Goal: Navigation & Orientation: Find specific page/section

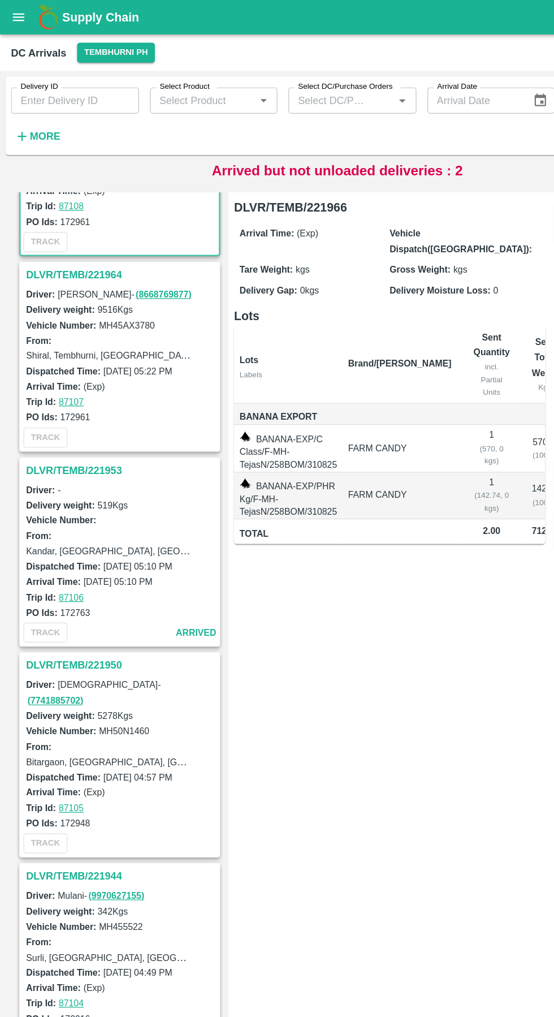
scroll to position [111, 0]
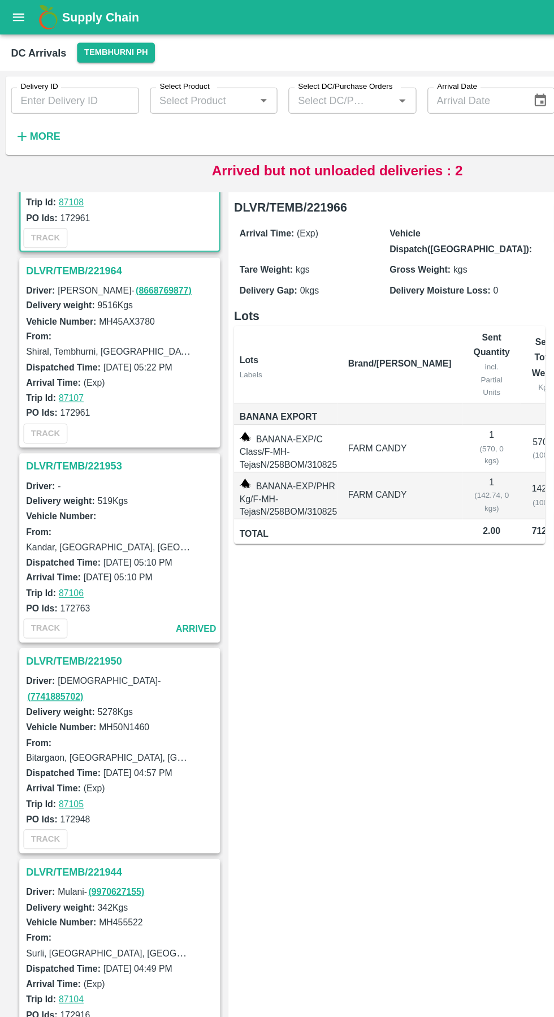
click at [70, 222] on h3 "DLVR/TEMB/221964" at bounding box center [99, 222] width 157 height 15
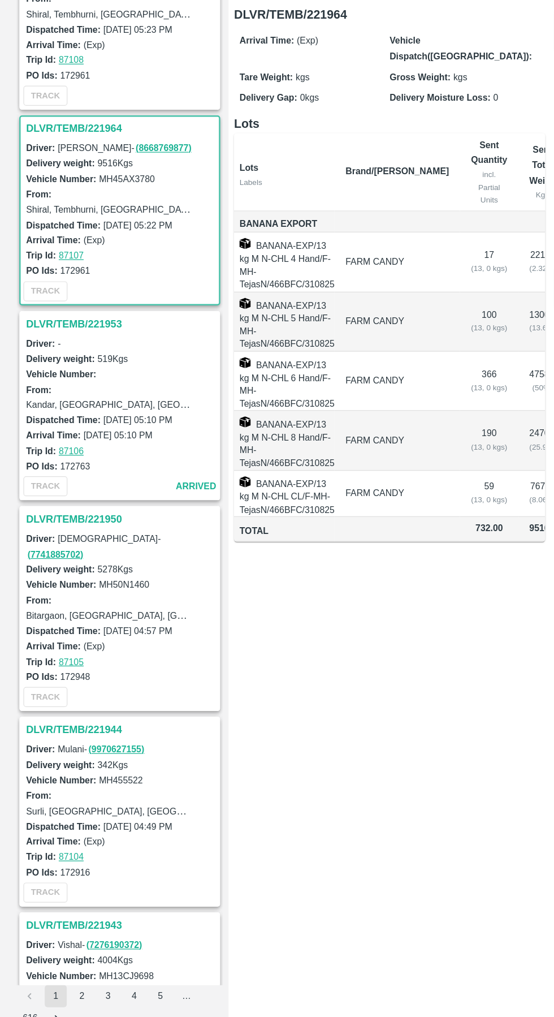
scroll to position [94, 0]
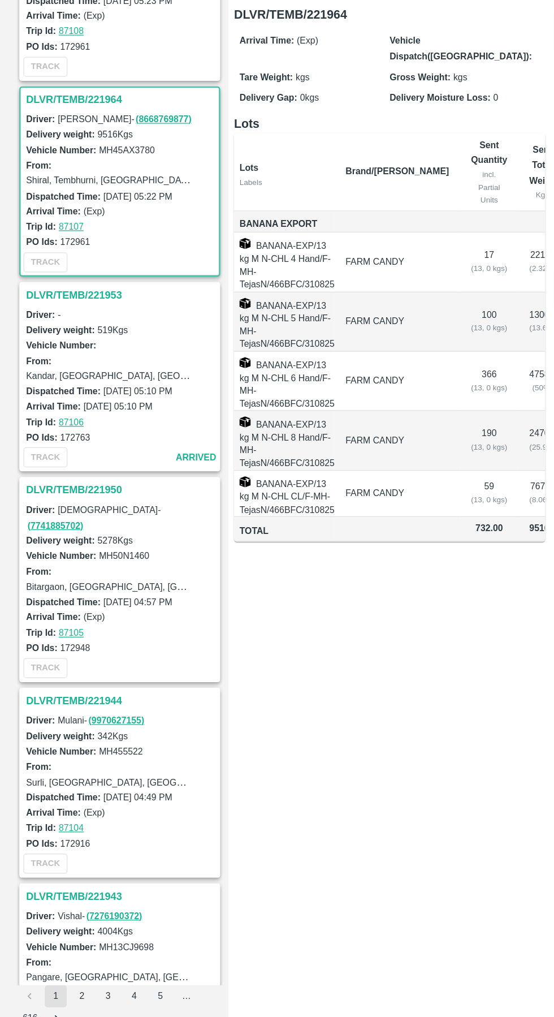
click at [88, 400] on h3 "DLVR/TEMB/221953" at bounding box center [99, 400] width 157 height 15
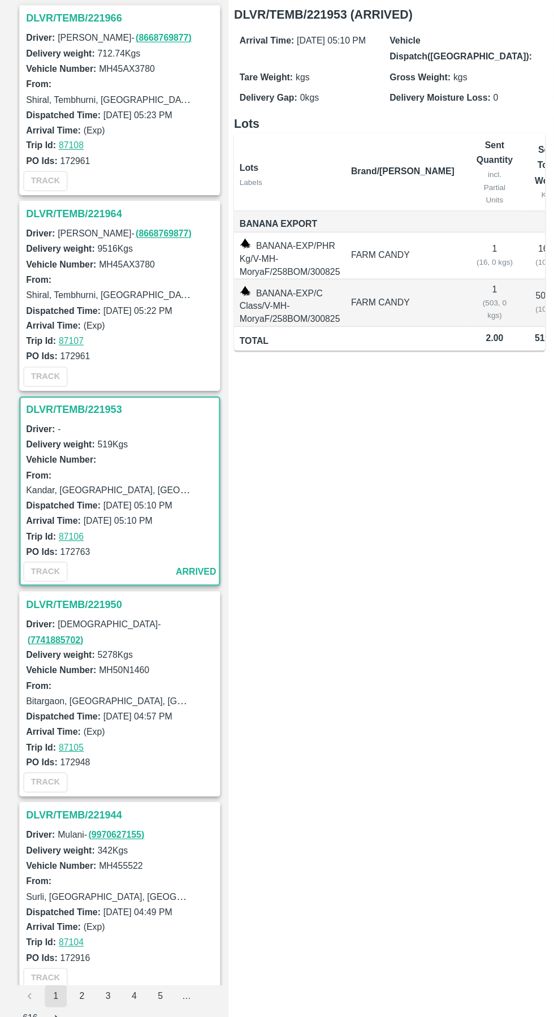
click at [77, 333] on h3 "DLVR/TEMB/221964" at bounding box center [99, 333] width 157 height 15
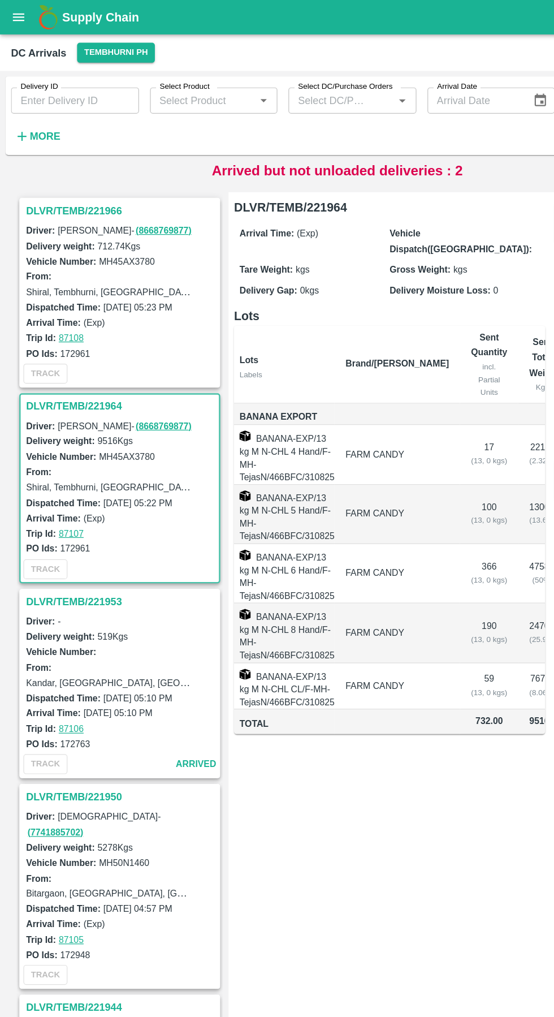
click at [72, 176] on h3 "DLVR/TEMB/221966" at bounding box center [99, 173] width 157 height 15
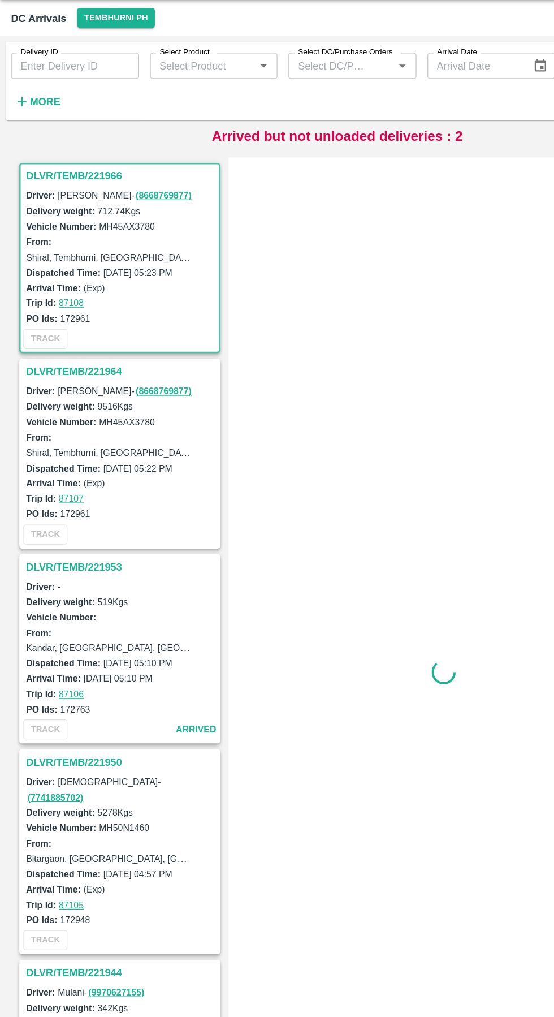
scroll to position [5, 0]
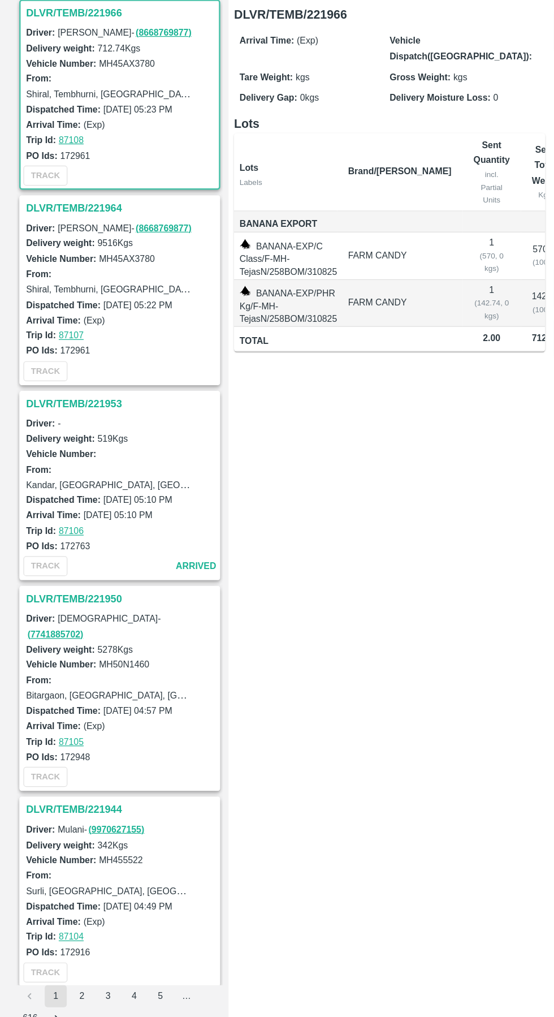
click at [80, 327] on h3 "DLVR/TEMB/221964" at bounding box center [99, 329] width 157 height 15
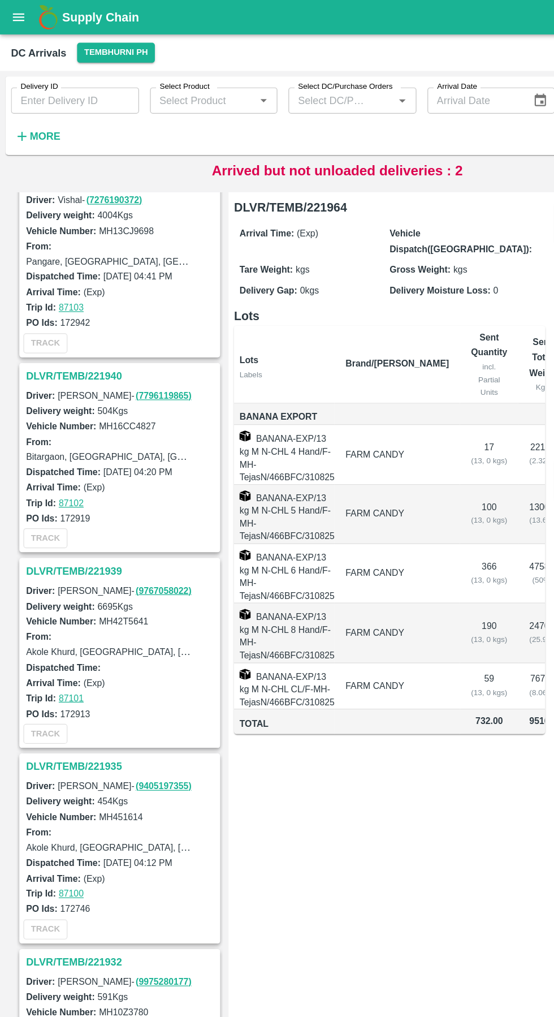
scroll to position [858, 0]
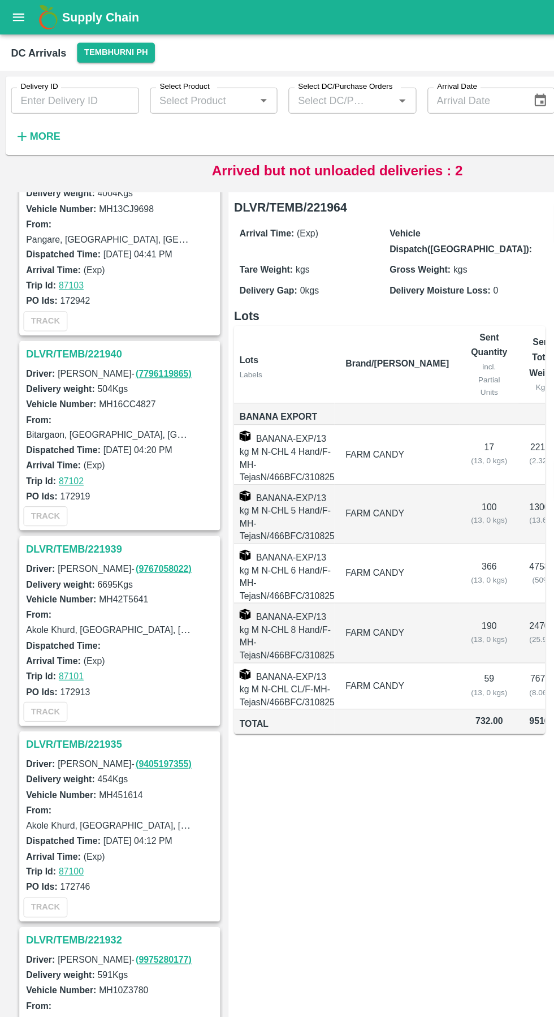
click at [68, 283] on h3 "DLVR/TEMB/221940" at bounding box center [99, 290] width 157 height 15
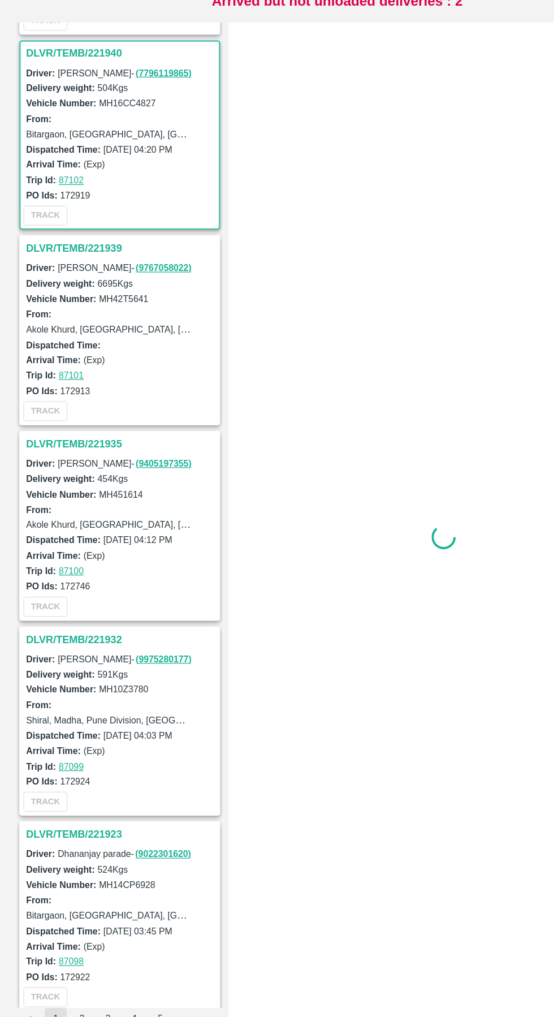
scroll to position [967, 0]
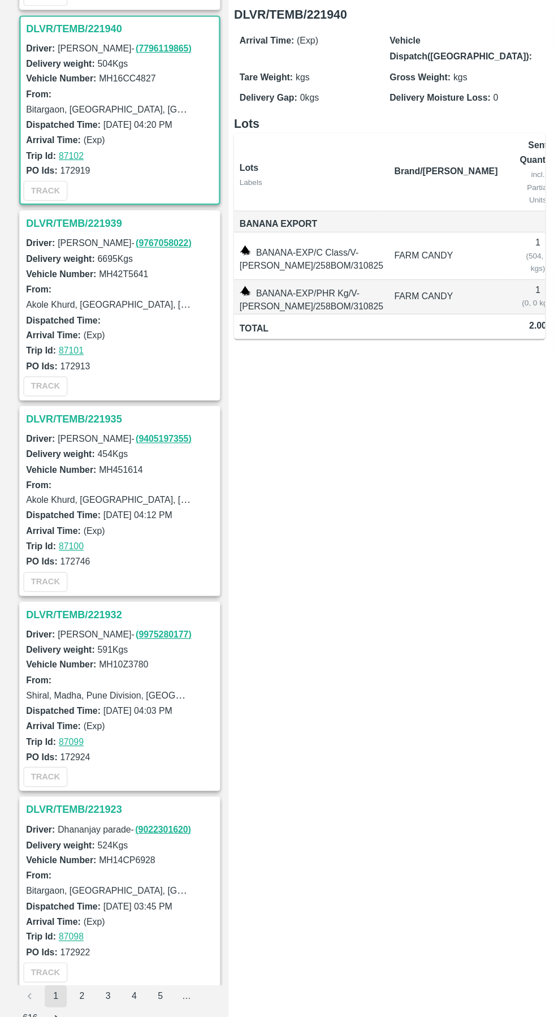
click at [63, 334] on h3 "DLVR/TEMB/221939" at bounding box center [99, 341] width 157 height 15
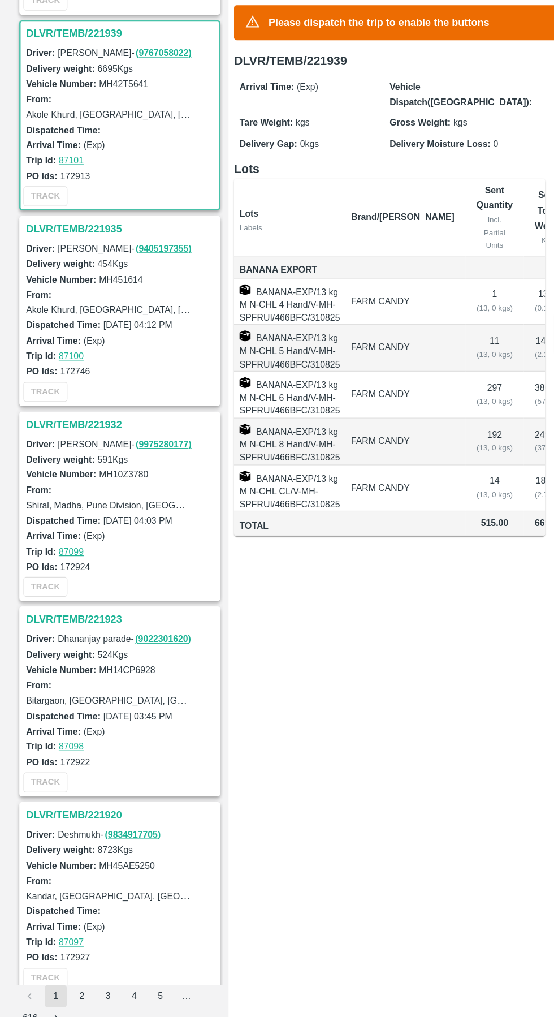
scroll to position [1127, 0]
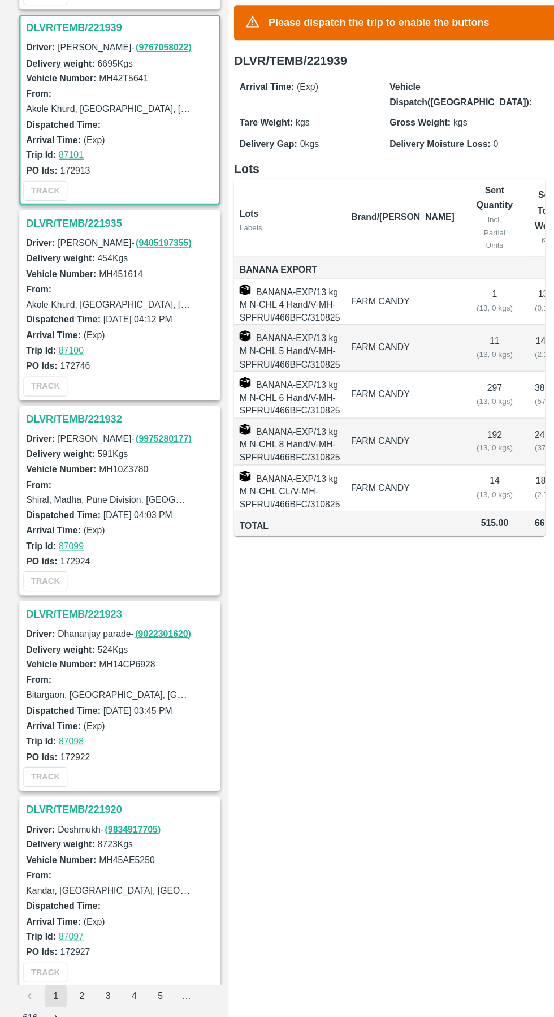
click at [67, 334] on h3 "DLVR/TEMB/221935" at bounding box center [99, 341] width 157 height 15
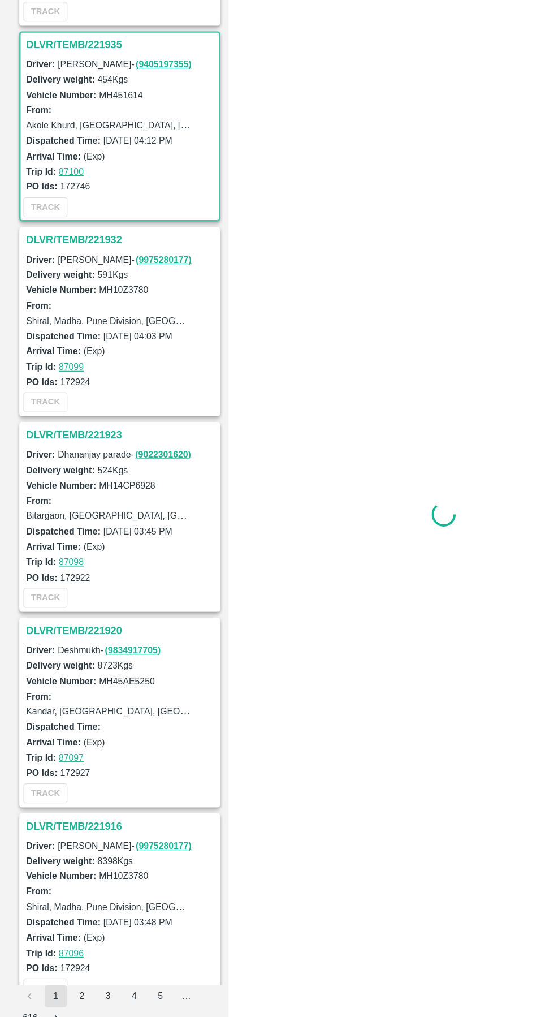
scroll to position [1288, 0]
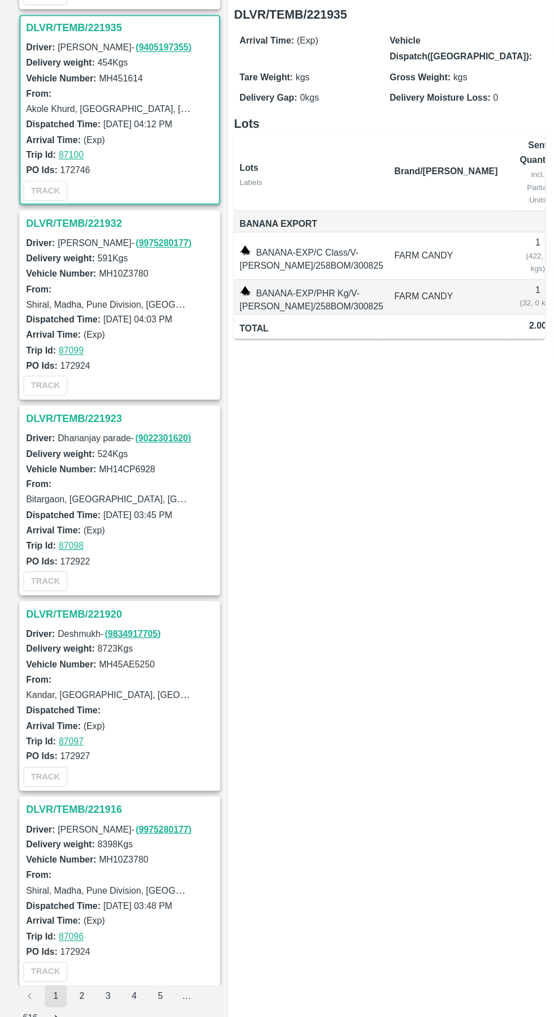
click at [71, 334] on h3 "DLVR/TEMB/221932" at bounding box center [99, 341] width 157 height 15
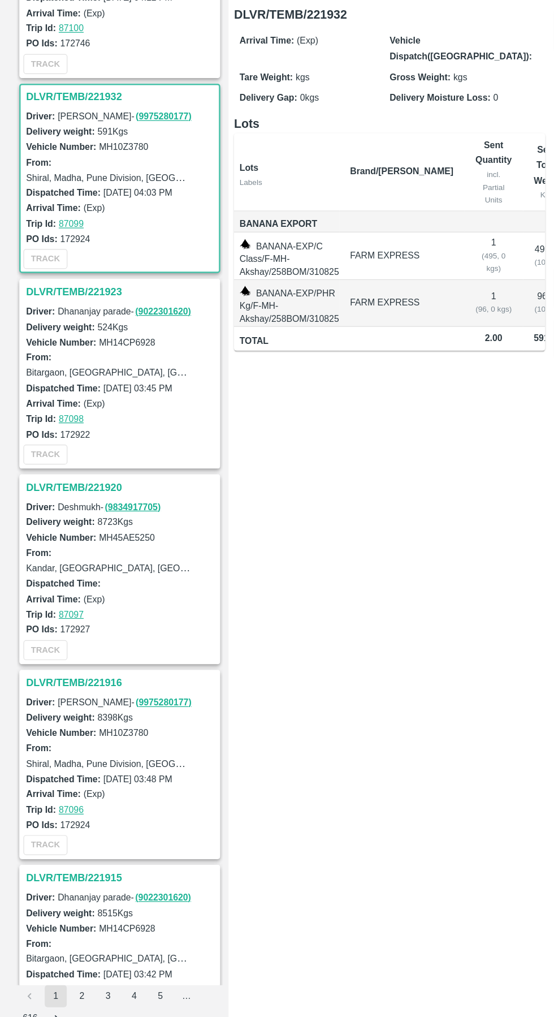
scroll to position [1448, 0]
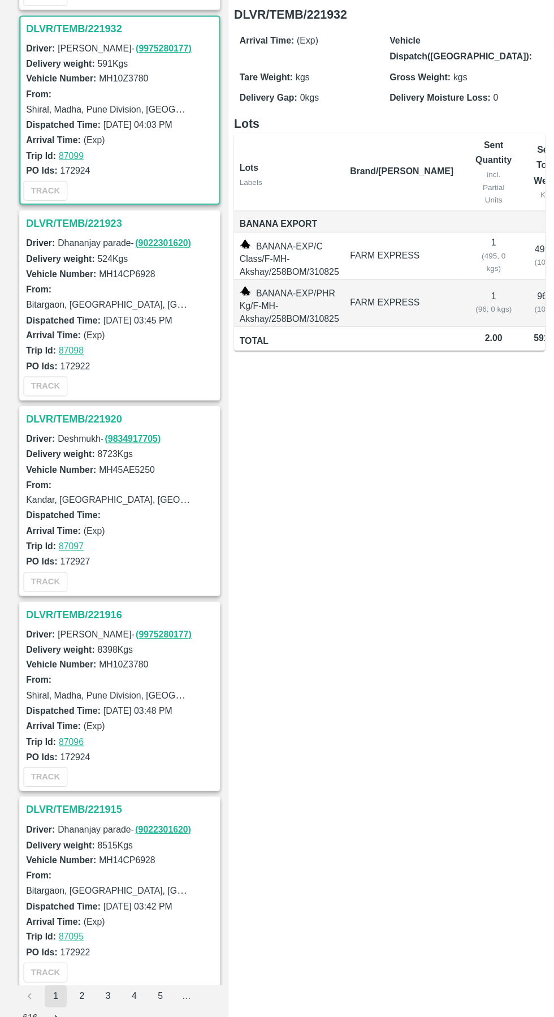
click at [75, 334] on h3 "DLVR/TEMB/221923" at bounding box center [99, 341] width 157 height 15
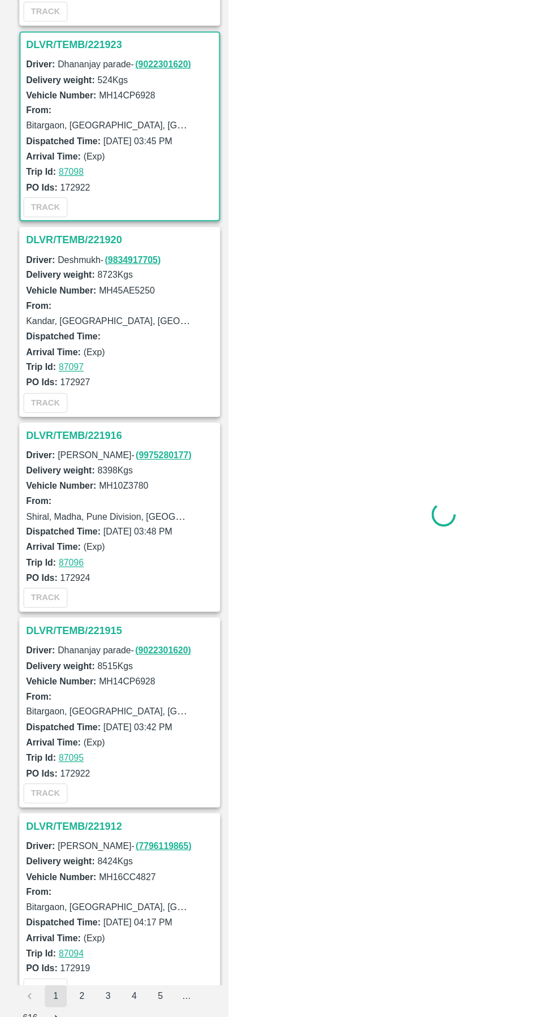
scroll to position [1609, 0]
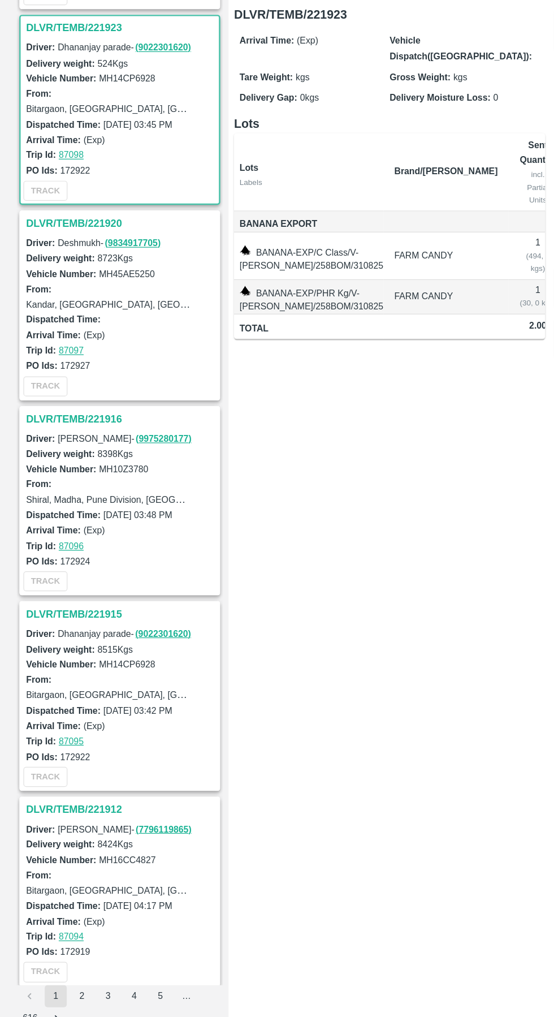
click at [67, 334] on h3 "DLVR/TEMB/221920" at bounding box center [99, 341] width 157 height 15
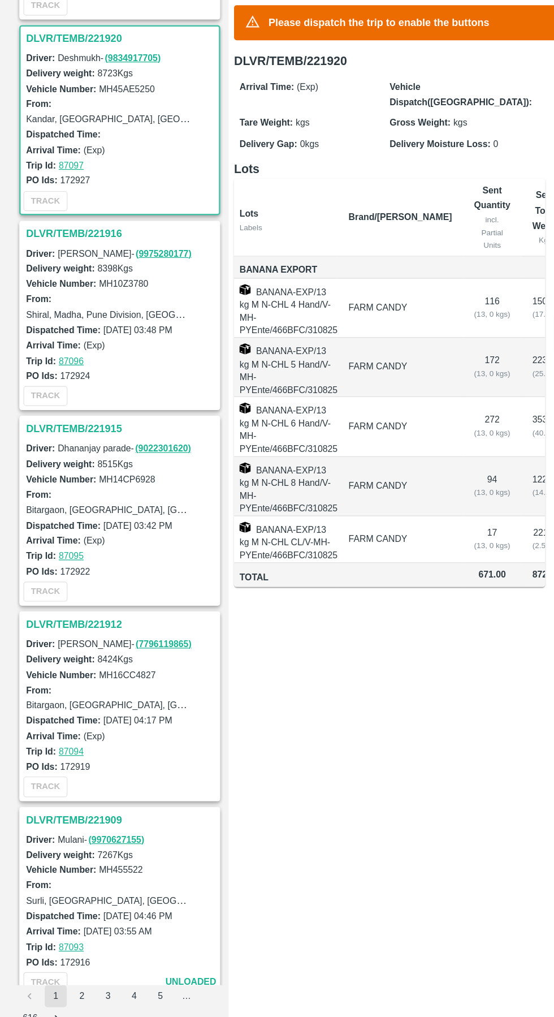
scroll to position [1769, 0]
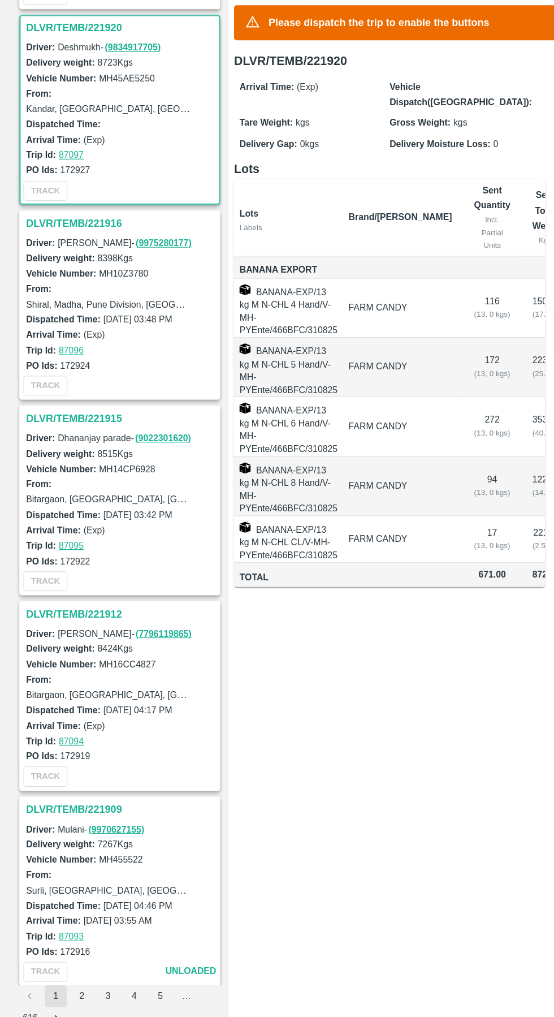
click at [71, 334] on h3 "DLVR/TEMB/221916" at bounding box center [99, 341] width 157 height 15
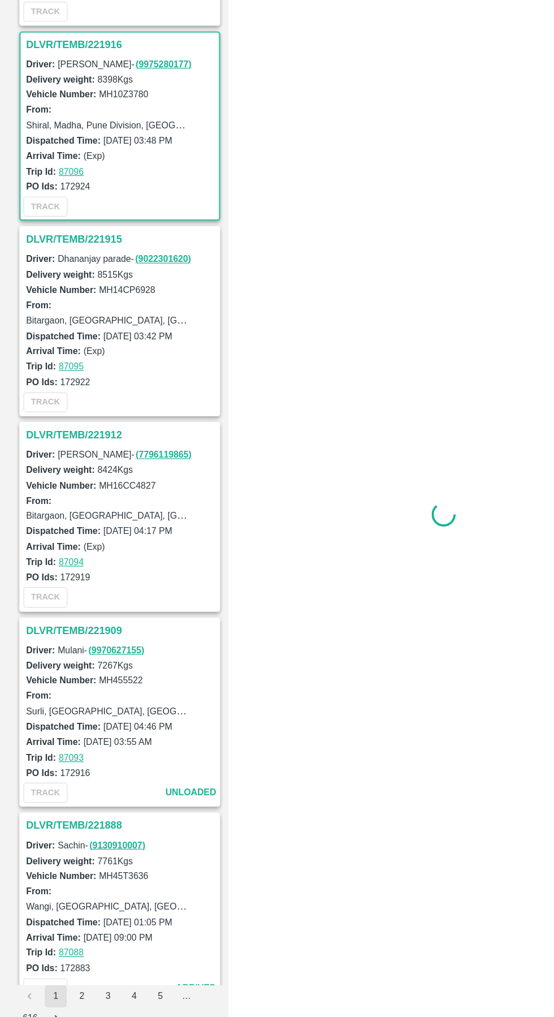
scroll to position [1929, 0]
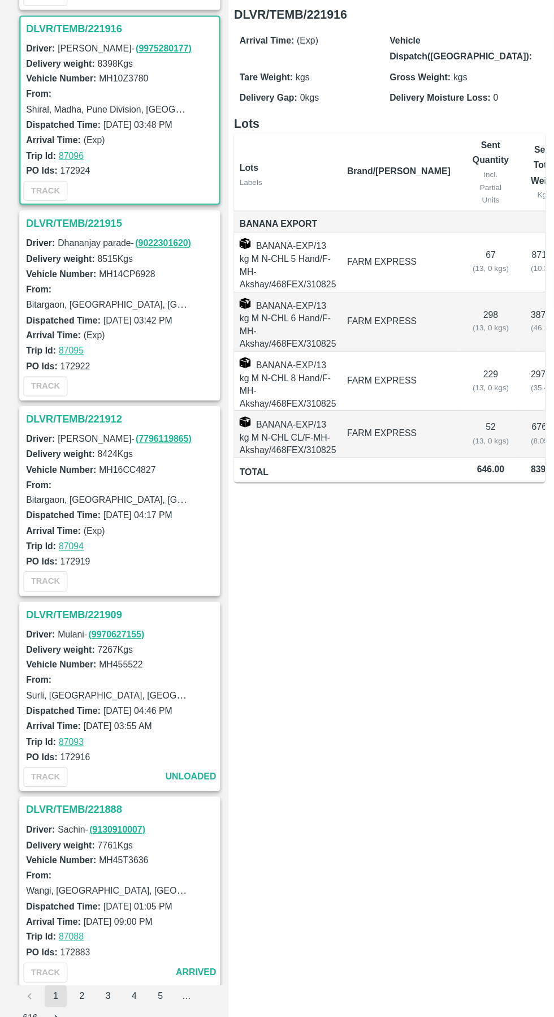
click at [62, 334] on h3 "DLVR/TEMB/221915" at bounding box center [99, 341] width 157 height 15
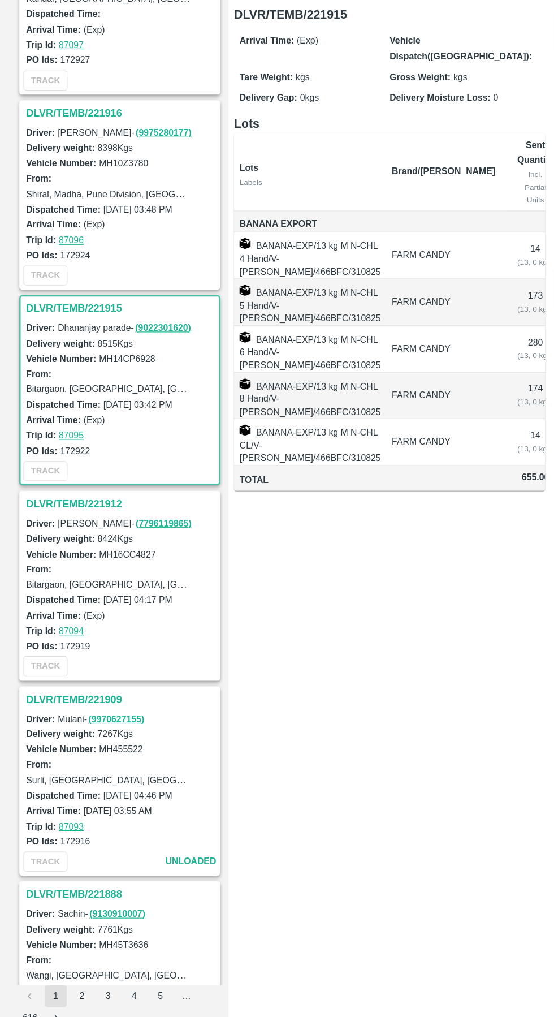
scroll to position [1846, 0]
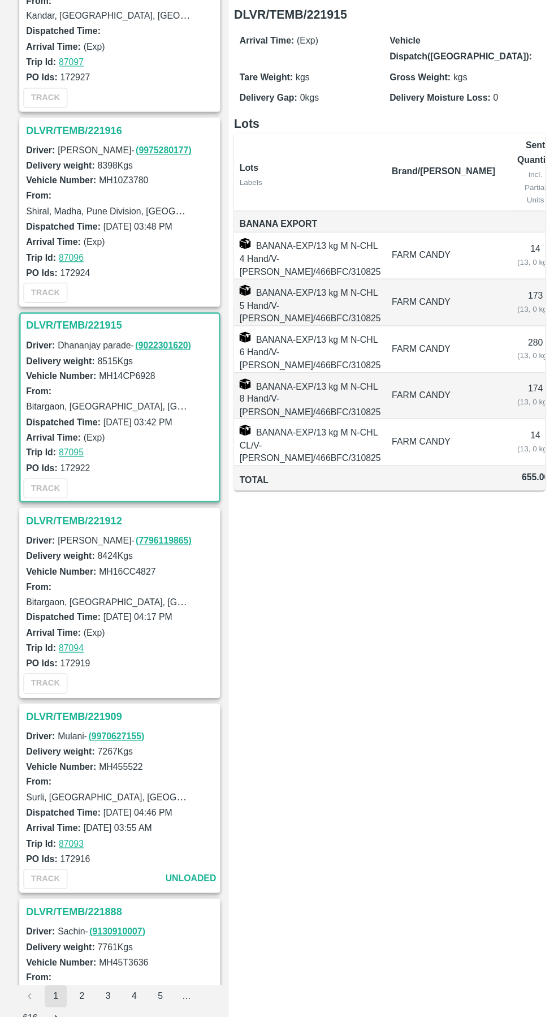
click at [57, 258] on h3 "DLVR/TEMB/221916" at bounding box center [99, 265] width 157 height 15
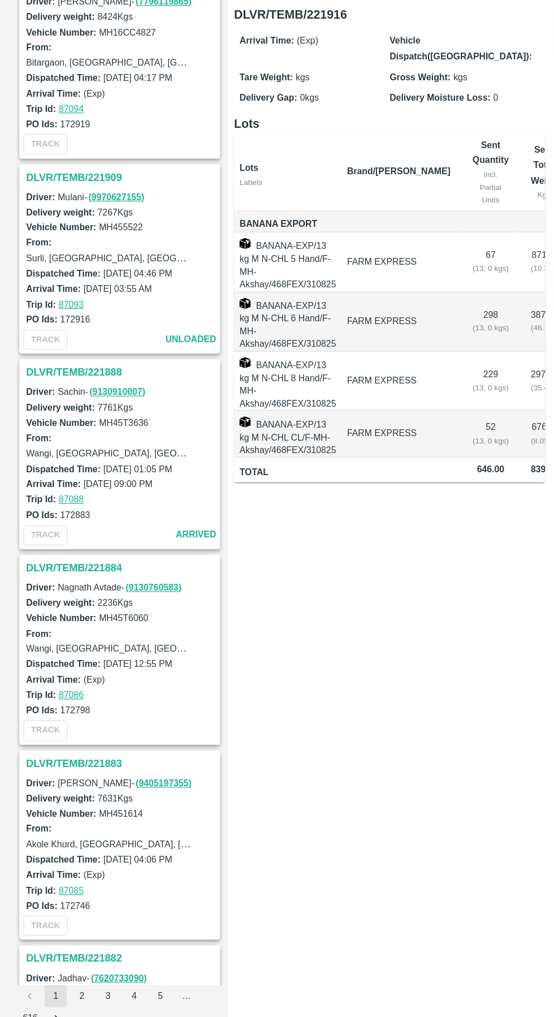
scroll to position [2253, 0]
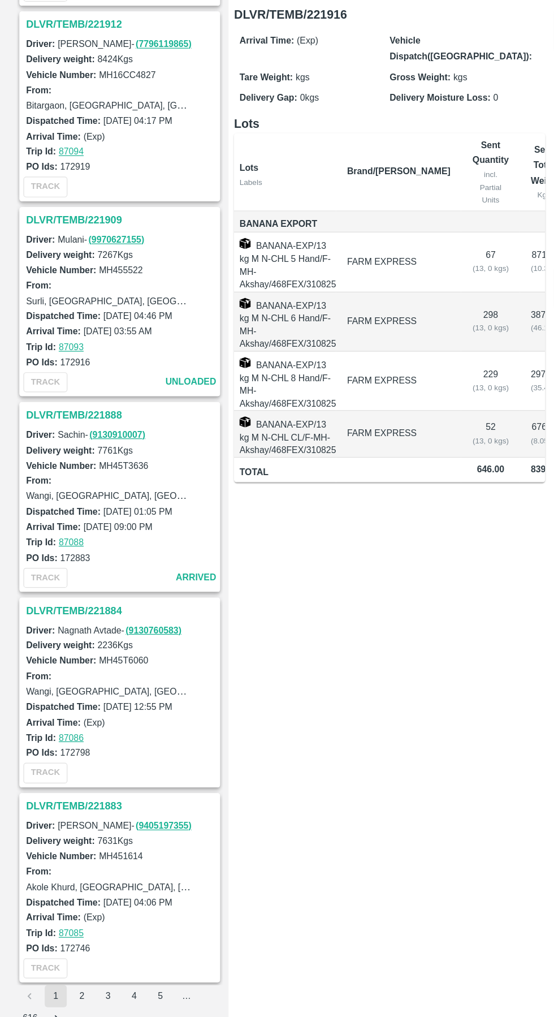
click at [77, 491] on h3 "DLVR/TEMB/221888" at bounding box center [99, 498] width 157 height 15
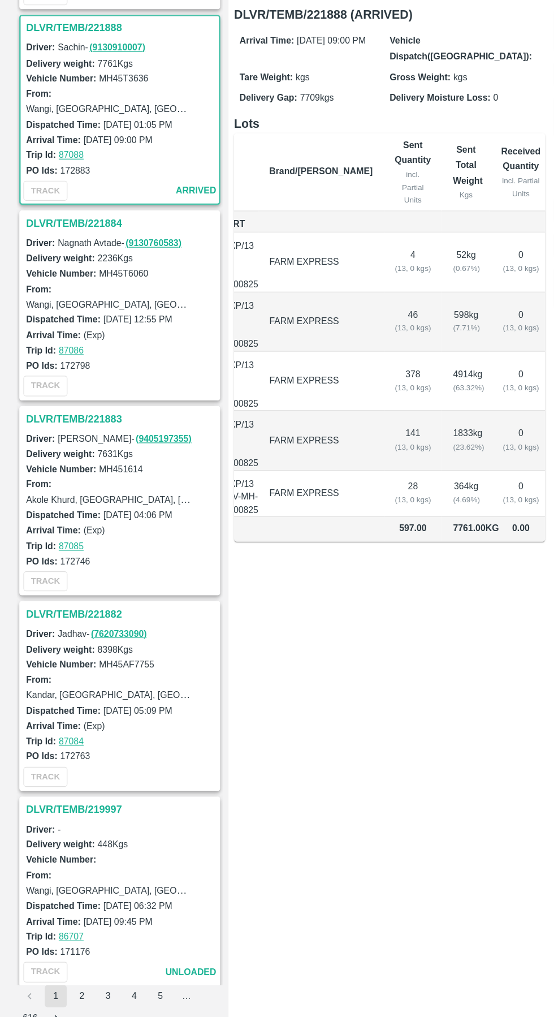
click at [62, 334] on h3 "DLVR/TEMB/221884" at bounding box center [99, 341] width 157 height 15
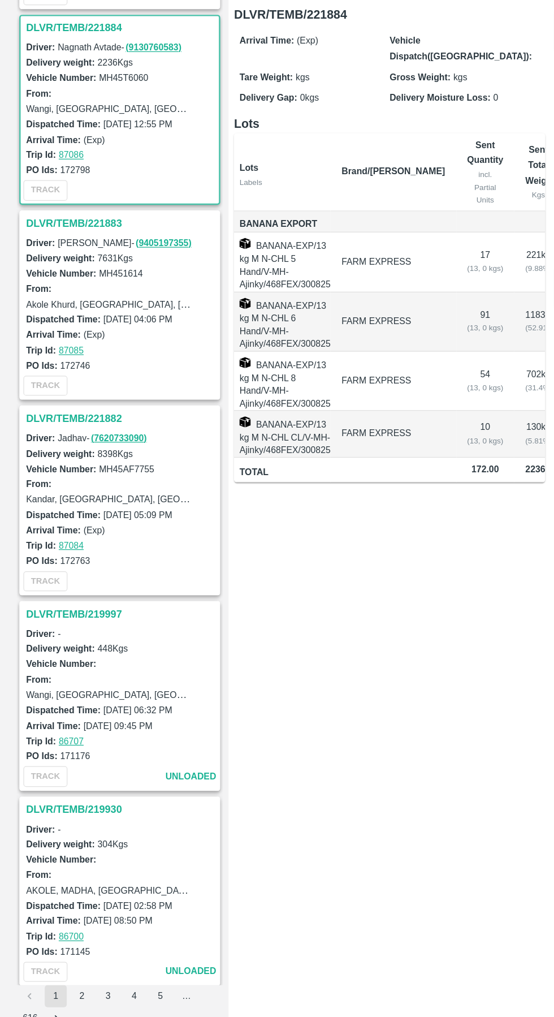
click at [67, 334] on h3 "DLVR/TEMB/221883" at bounding box center [99, 341] width 157 height 15
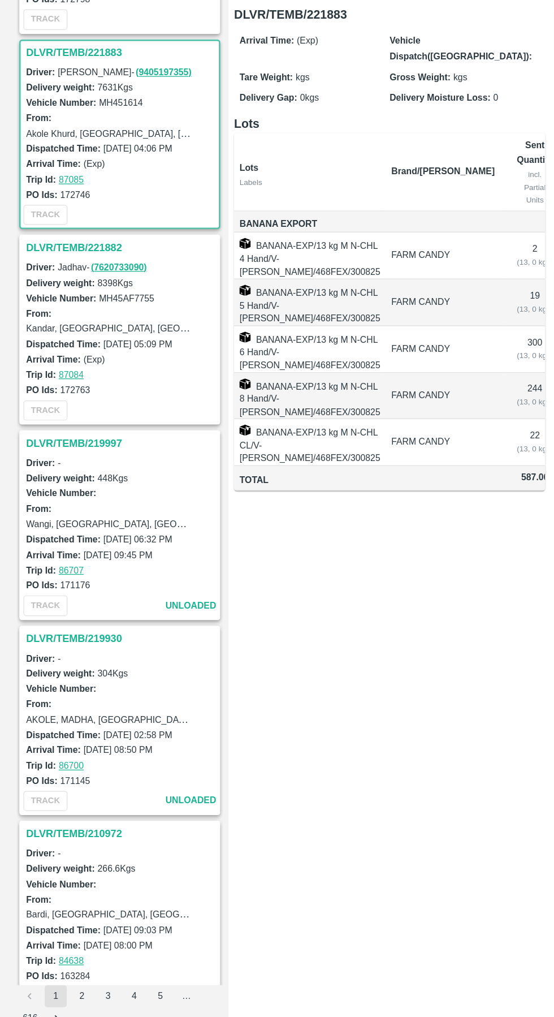
scroll to position [2892, 0]
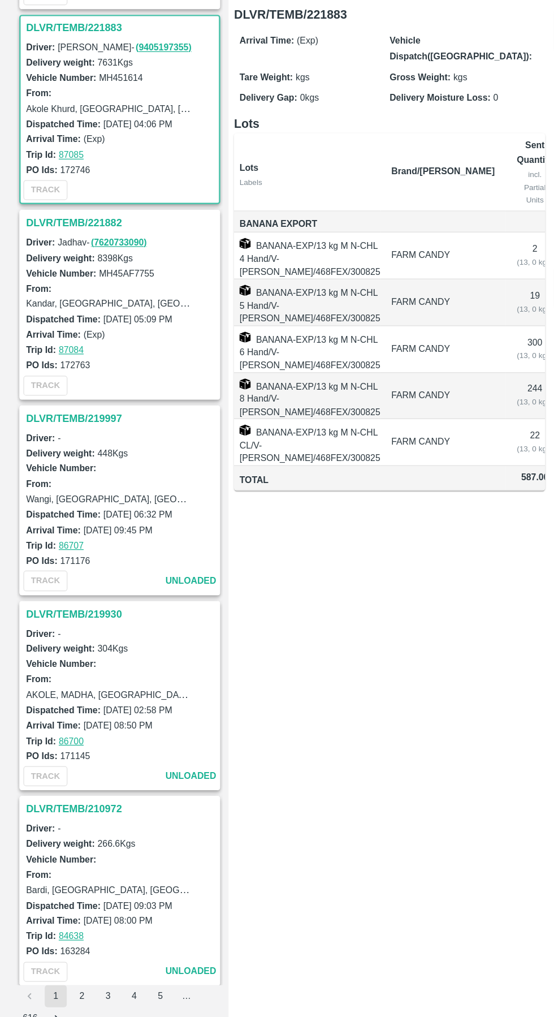
click at [62, 334] on h3 "DLVR/TEMB/221882" at bounding box center [99, 341] width 157 height 15
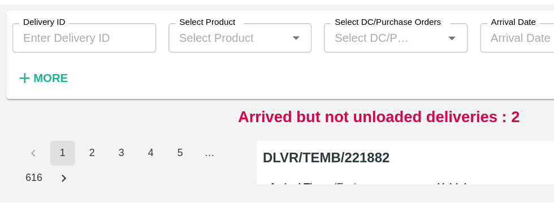
click at [107, 199] on div "Delivery ID Delivery ID Select Product Select Product   * Select DC/Purchase Or…" at bounding box center [277, 130] width 554 height 145
